Goal: Book appointment/travel/reservation

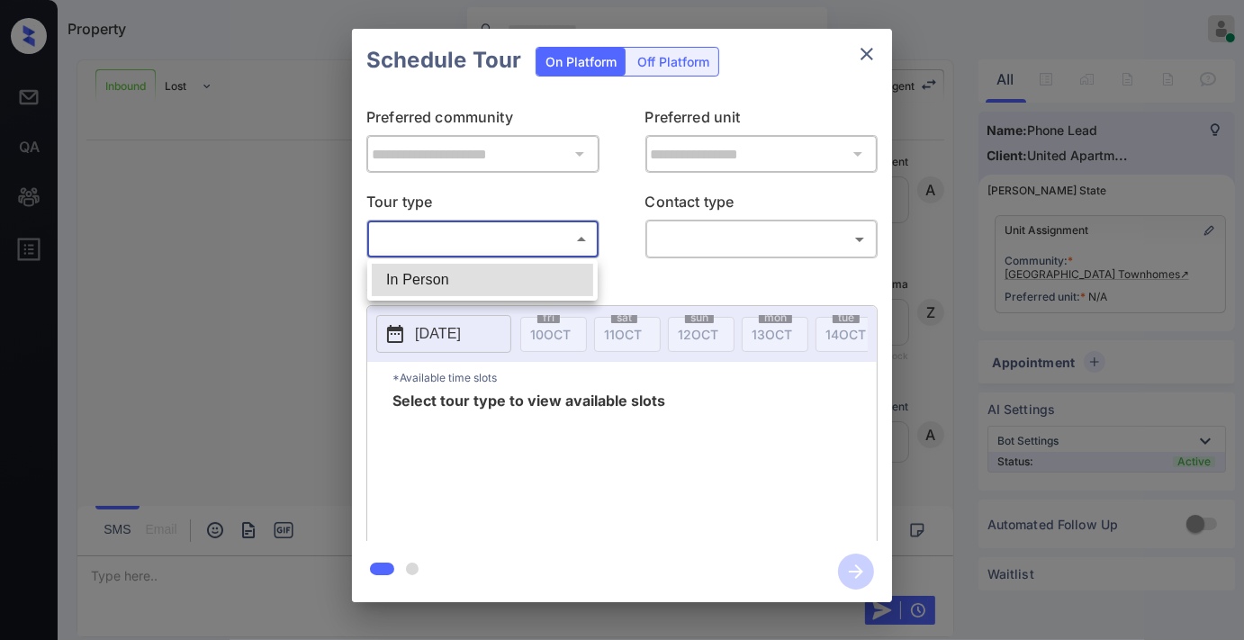
scroll to position [112, 0]
click at [461, 288] on li "In Person" at bounding box center [482, 280] width 221 height 32
type input "********"
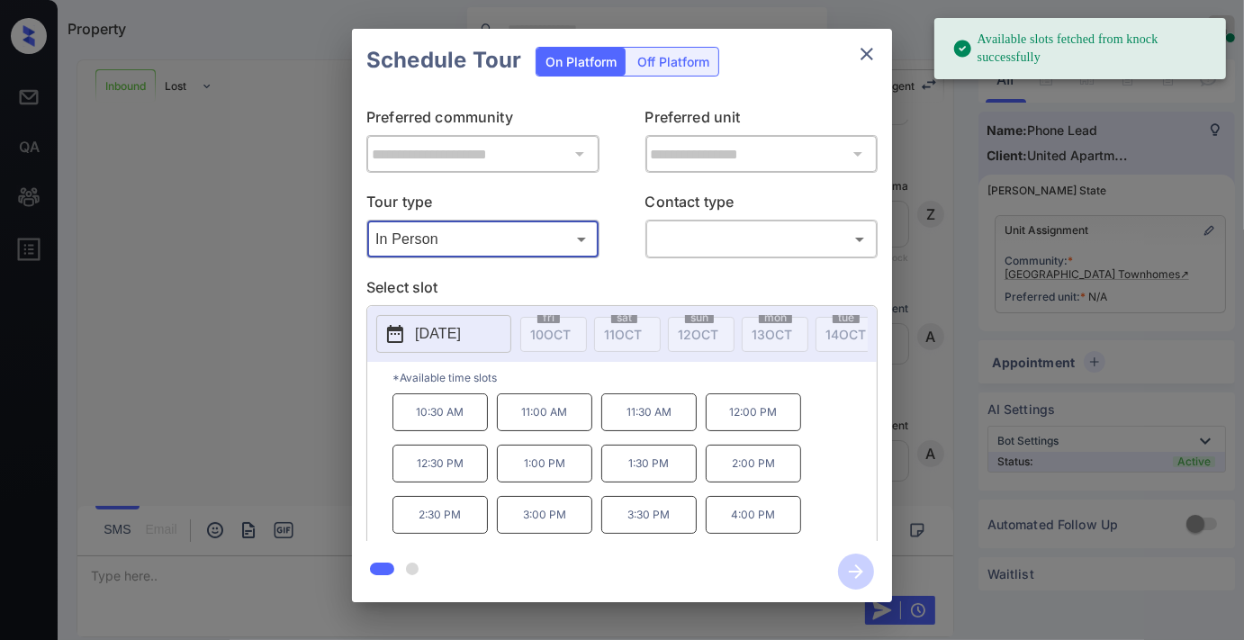
click at [456, 329] on p "[DATE]" at bounding box center [438, 334] width 46 height 22
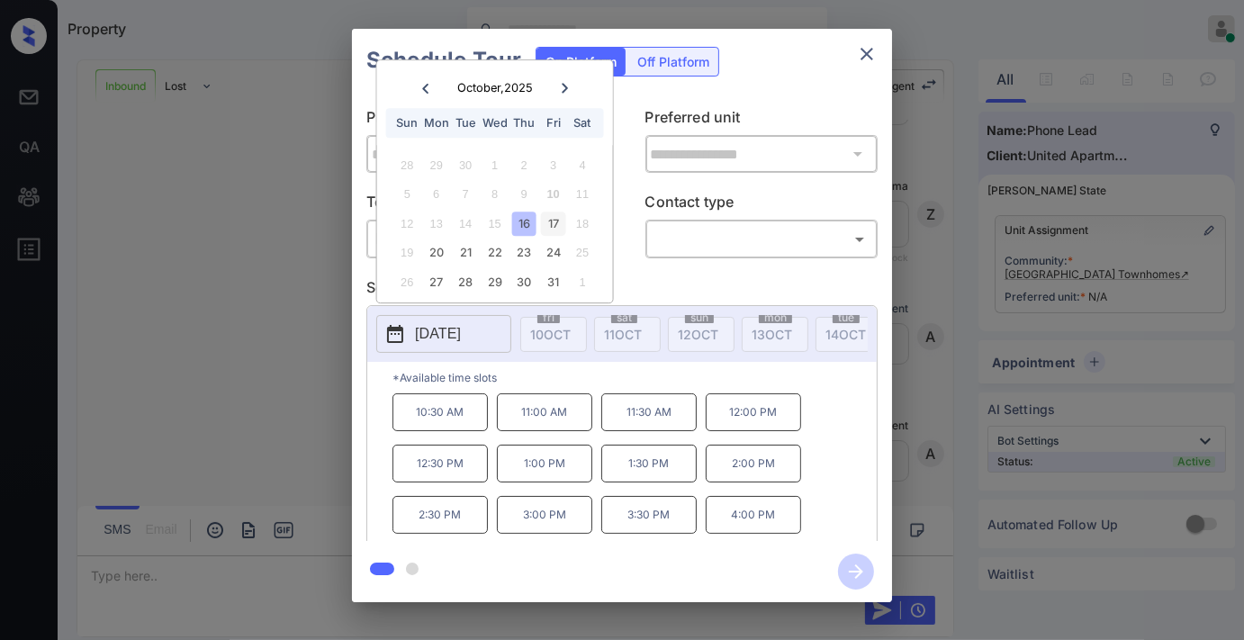
click at [551, 228] on div "17" at bounding box center [553, 224] width 24 height 24
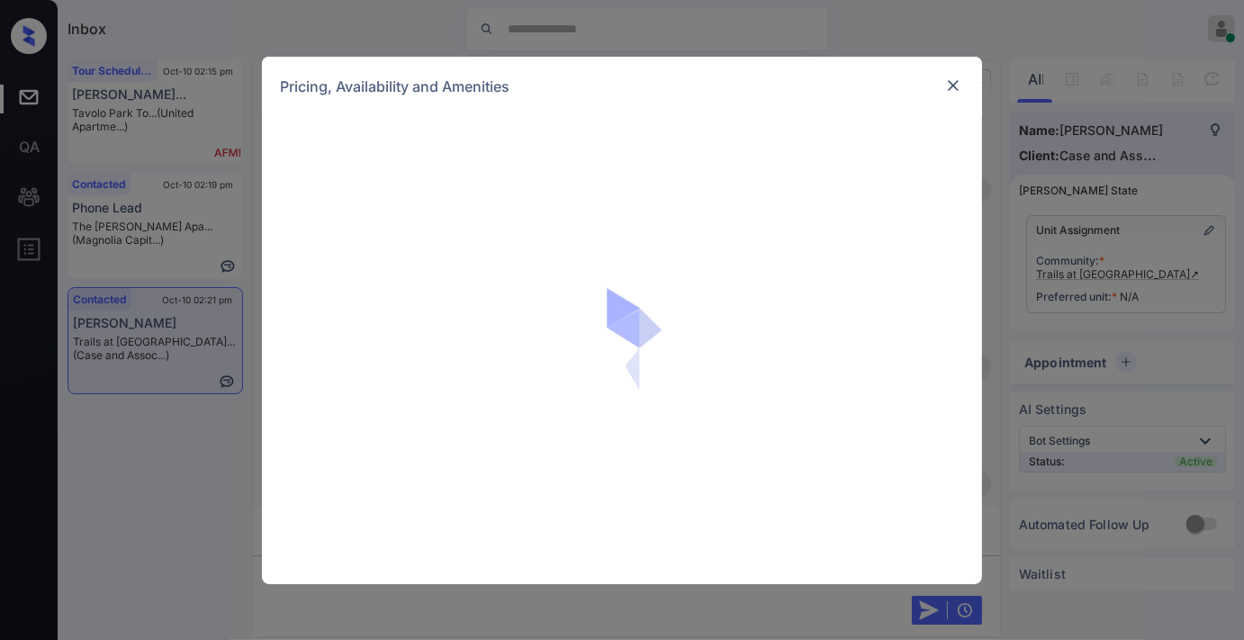
scroll to position [1500, 0]
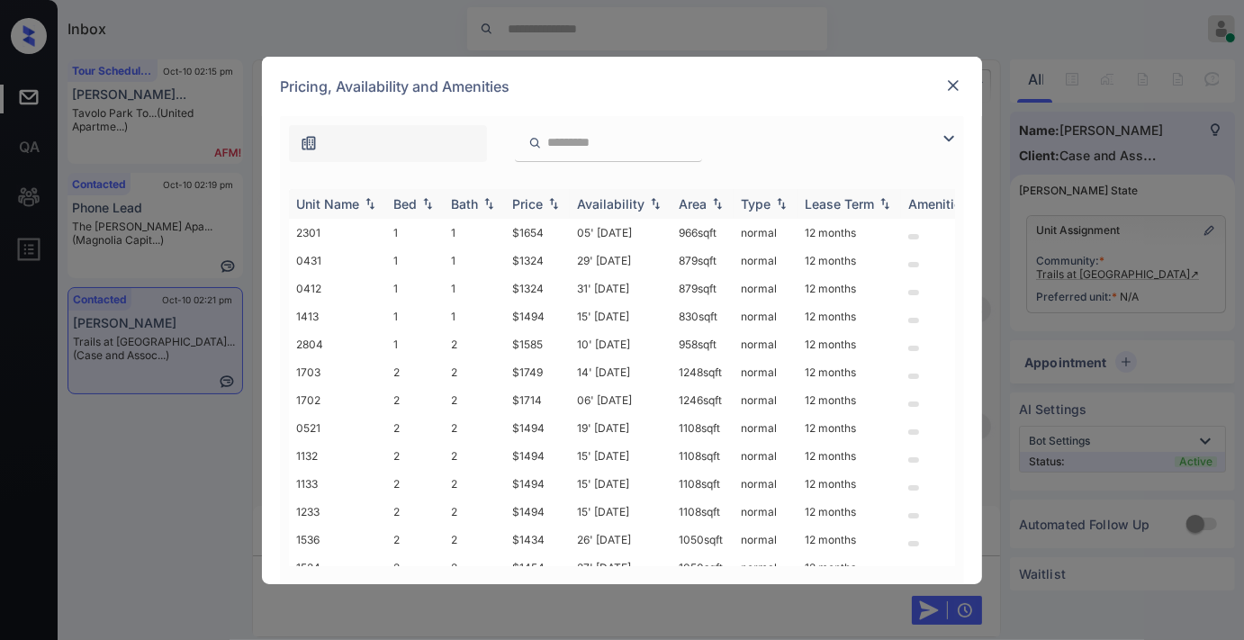
click at [541, 201] on div "Price" at bounding box center [527, 203] width 31 height 15
drag, startPoint x: 560, startPoint y: 292, endPoint x: 506, endPoint y: 275, distance: 56.4
click at [506, 275] on td "$1434" at bounding box center [537, 289] width 65 height 28
copy td "$1434"
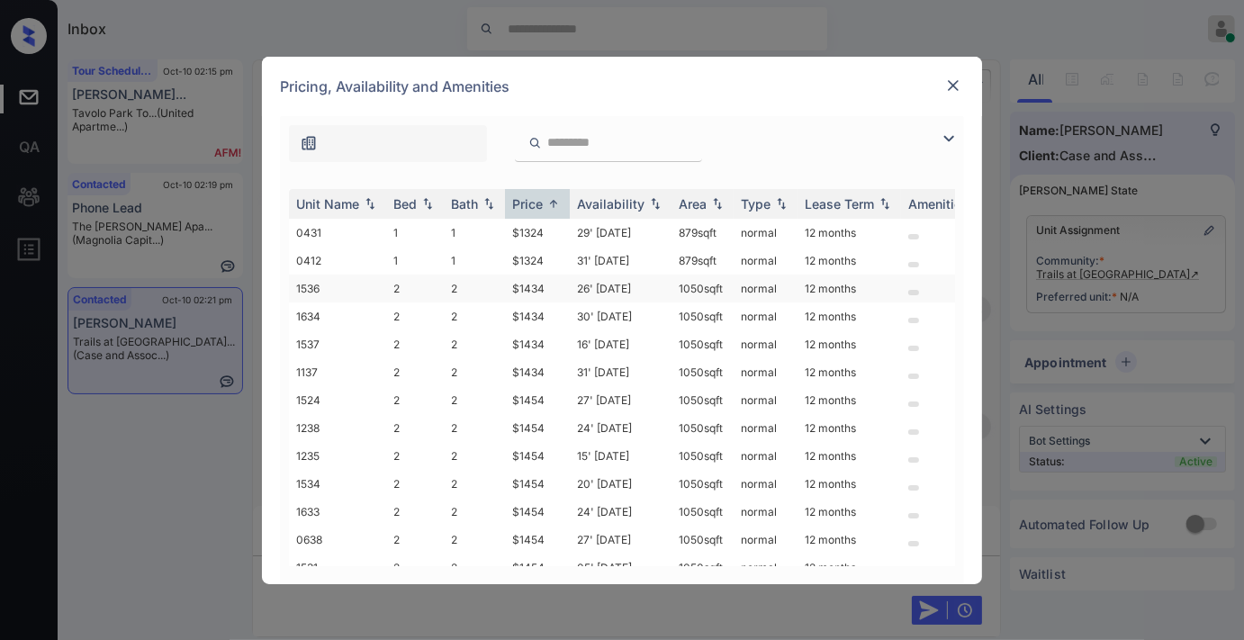
click at [580, 279] on td "26' Aug 25" at bounding box center [621, 289] width 102 height 28
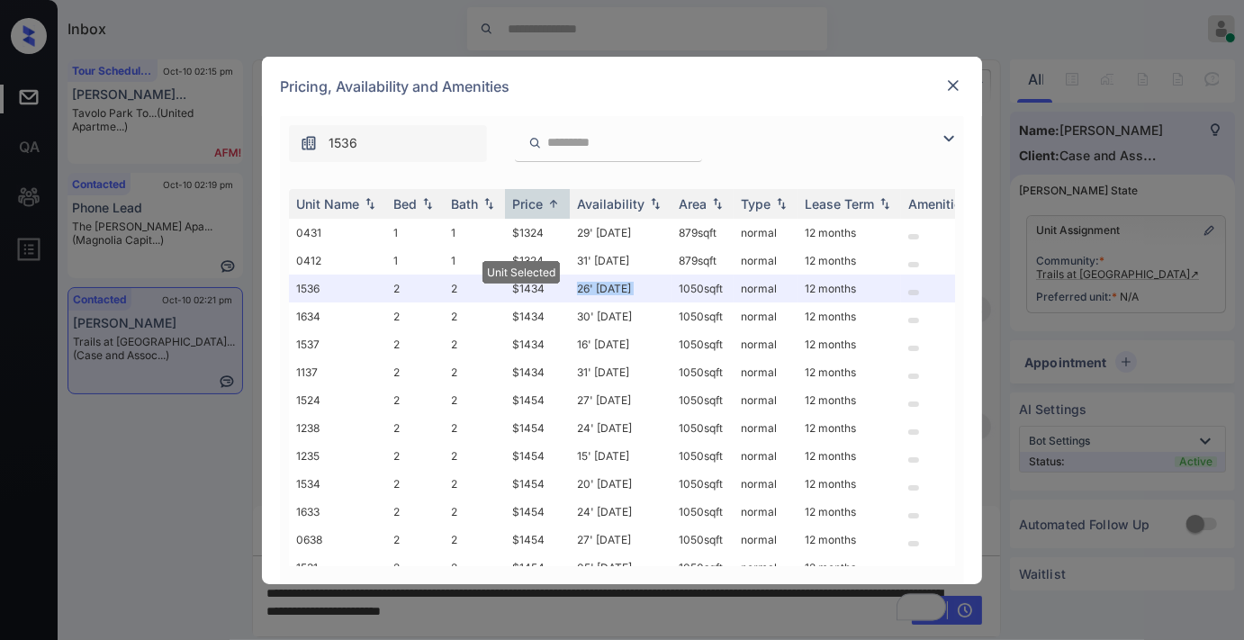
click at [950, 82] on img at bounding box center [953, 86] width 18 height 18
